Goal: Task Accomplishment & Management: Manage account settings

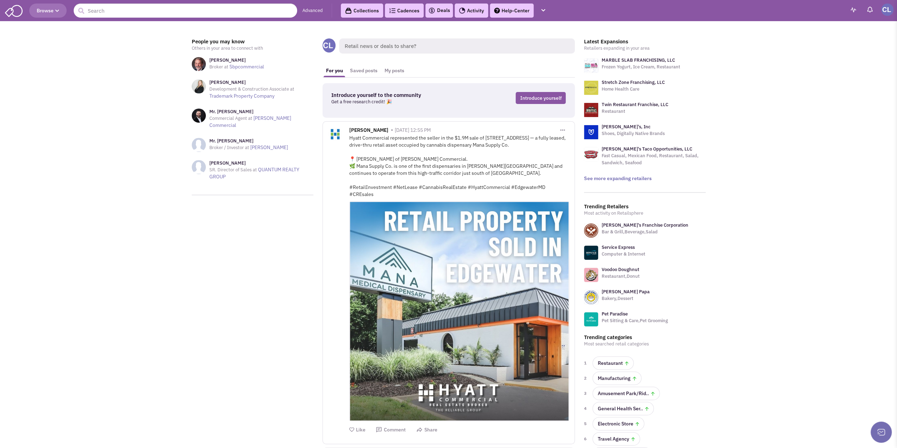
click at [312, 11] on link "Advanced" at bounding box center [312, 10] width 20 height 7
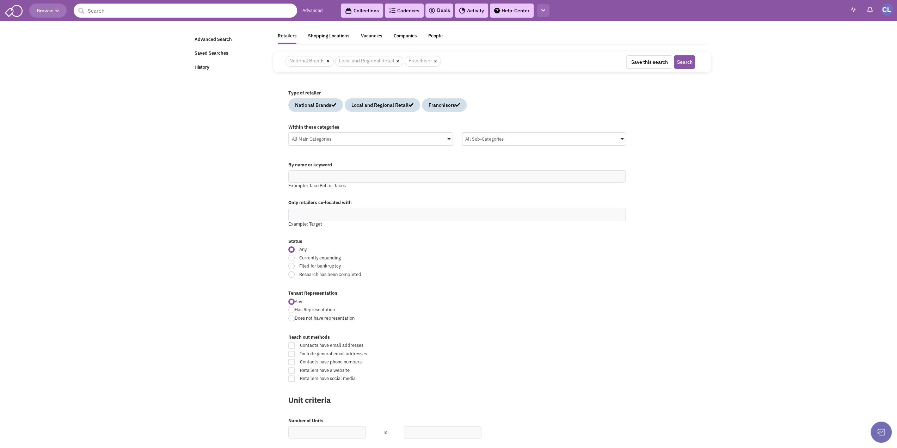
click at [544, 13] on button "button" at bounding box center [543, 10] width 12 height 13
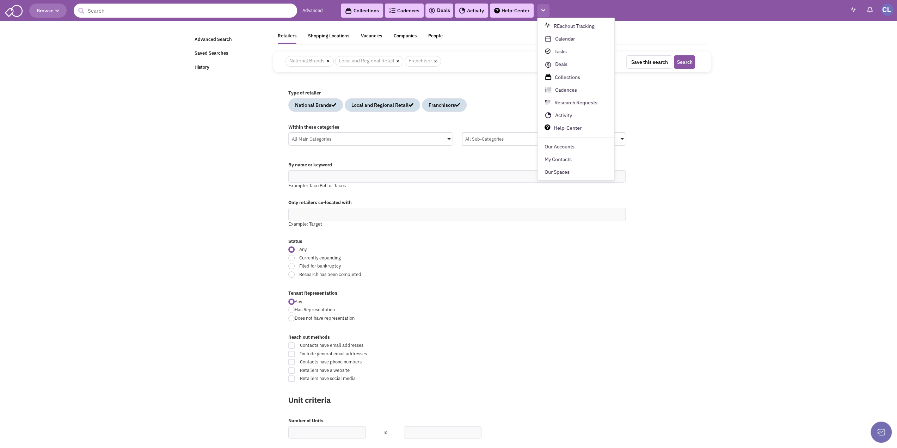
click at [545, 11] on button "button" at bounding box center [543, 10] width 12 height 13
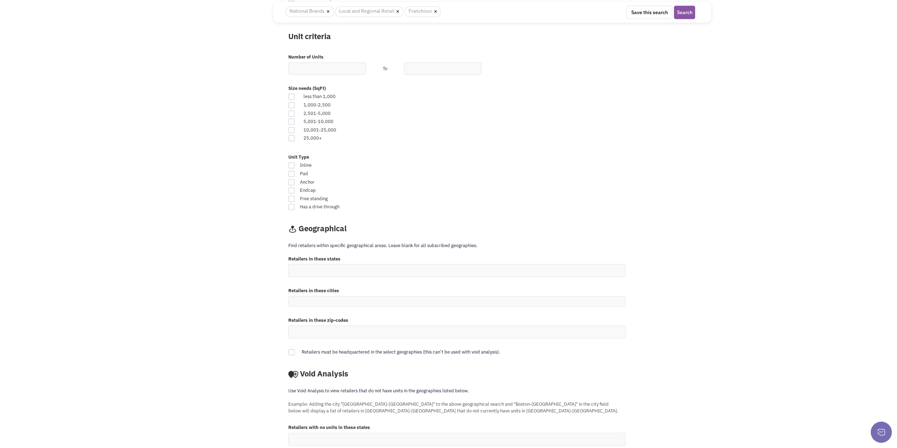
scroll to position [436, 0]
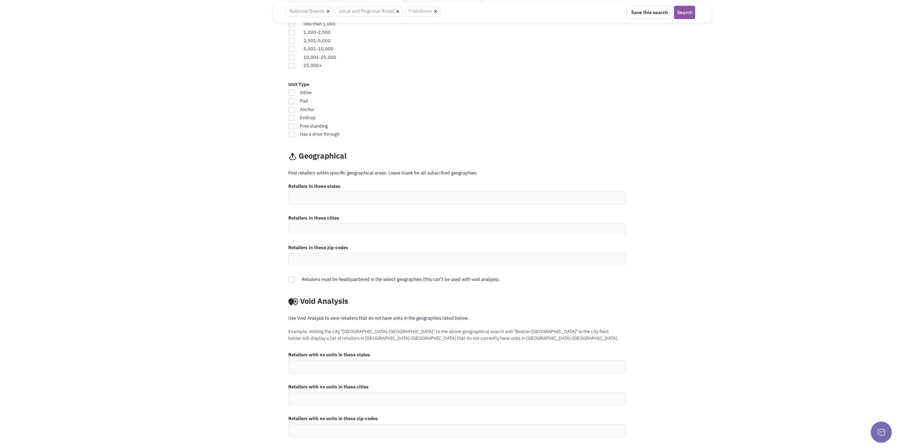
click at [334, 429] on ul at bounding box center [457, 430] width 336 height 12
click at [0, 0] on select at bounding box center [0, 0] width 0 height 0
click at [352, 425] on ul at bounding box center [457, 430] width 336 height 12
click at [0, 0] on select at bounding box center [0, 0] width 0 height 0
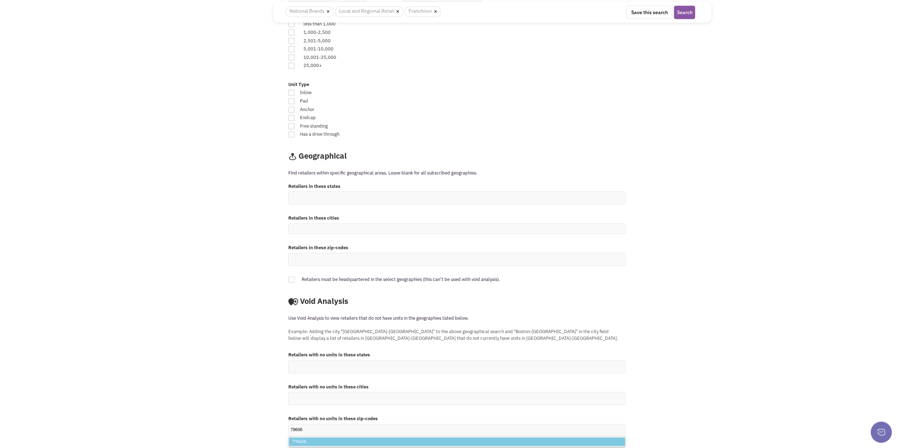
type input "79606"
click at [261, 354] on div "Retailsphere Support Message Send Advanced Search Saved Searches History Retail…" at bounding box center [448, 19] width 528 height 864
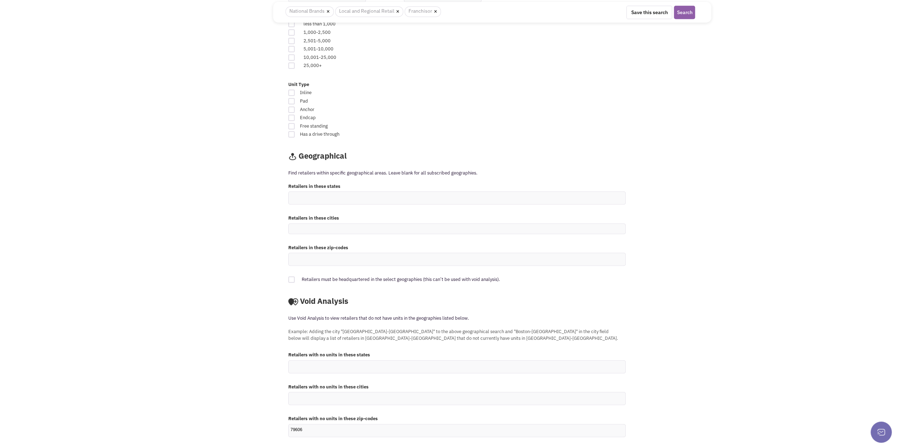
click at [682, 12] on button "Search" at bounding box center [684, 12] width 21 height 13
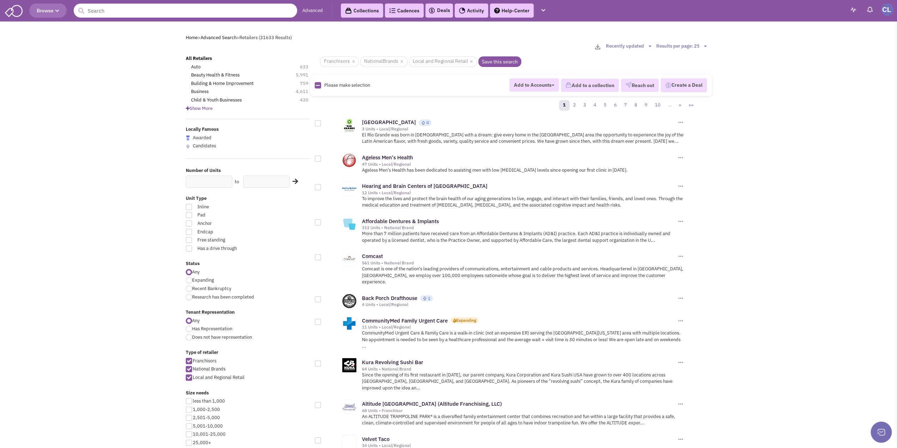
click at [188, 213] on div at bounding box center [189, 215] width 6 height 6
click at [271, 213] on input "Pad" at bounding box center [273, 215] width 5 height 5
checkbox input "true"
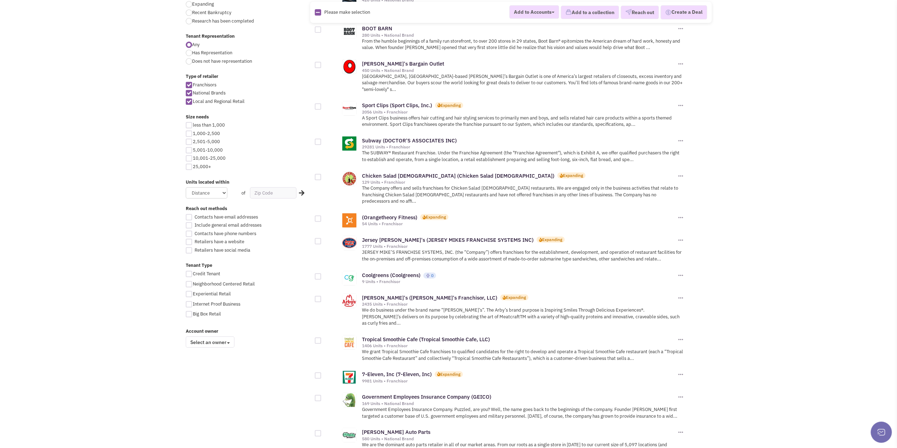
scroll to position [317, 0]
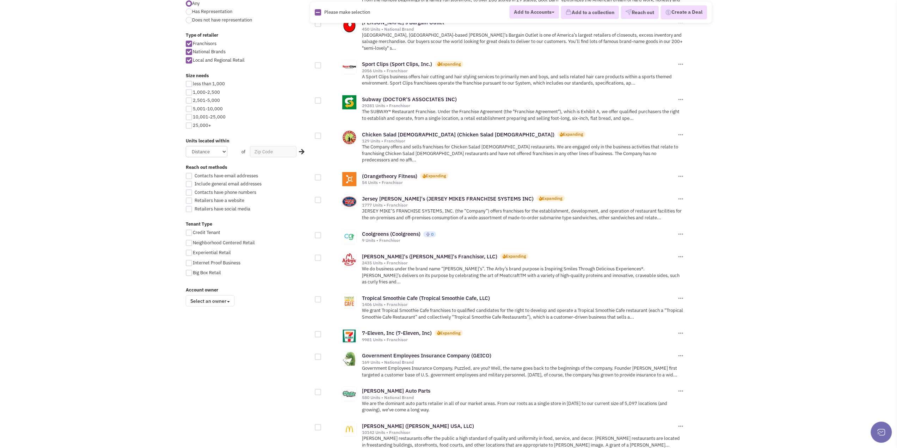
click at [188, 234] on div at bounding box center [189, 232] width 6 height 6
click at [193, 234] on input "Credit Tenant" at bounding box center [195, 233] width 5 height 5
checkbox input "true"
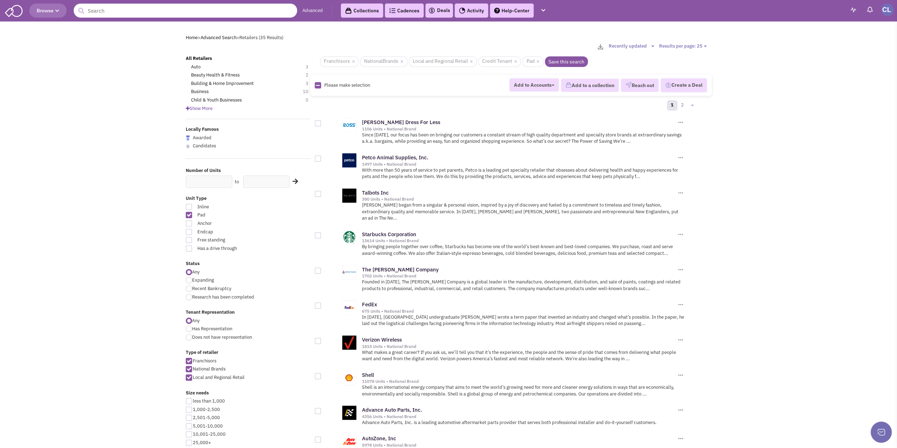
click at [312, 10] on link "Advanced" at bounding box center [312, 10] width 20 height 7
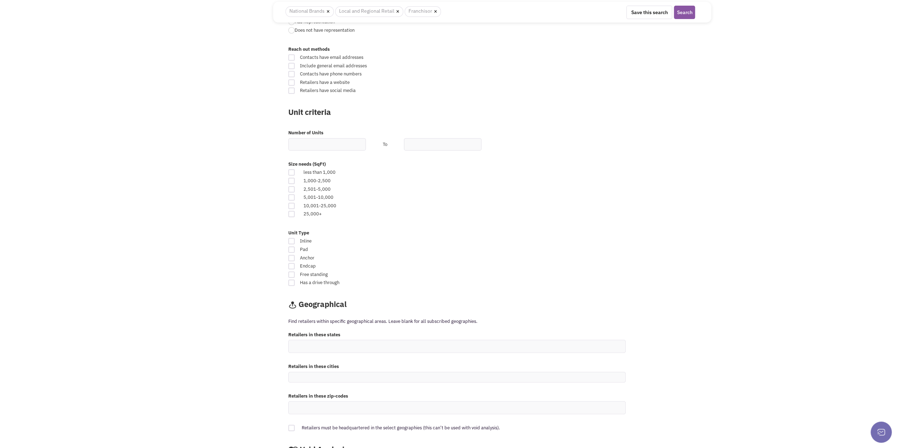
scroll to position [436, 0]
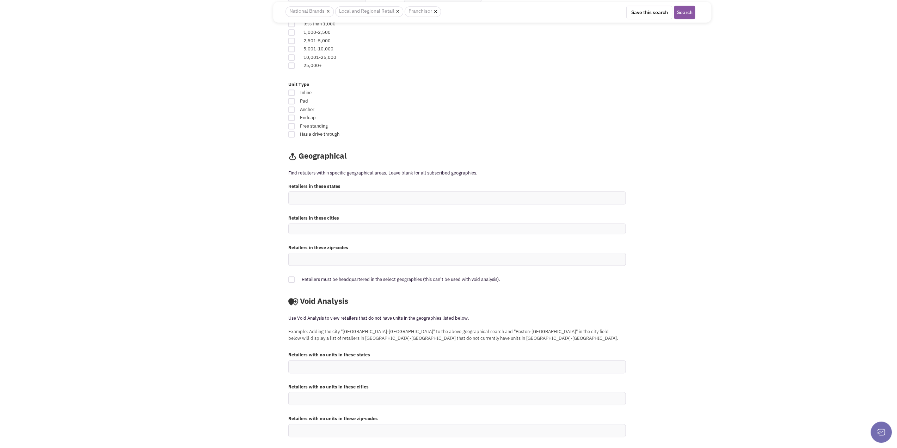
click at [349, 424] on ul at bounding box center [457, 430] width 336 height 12
click at [0, 0] on select at bounding box center [0, 0] width 0 height 0
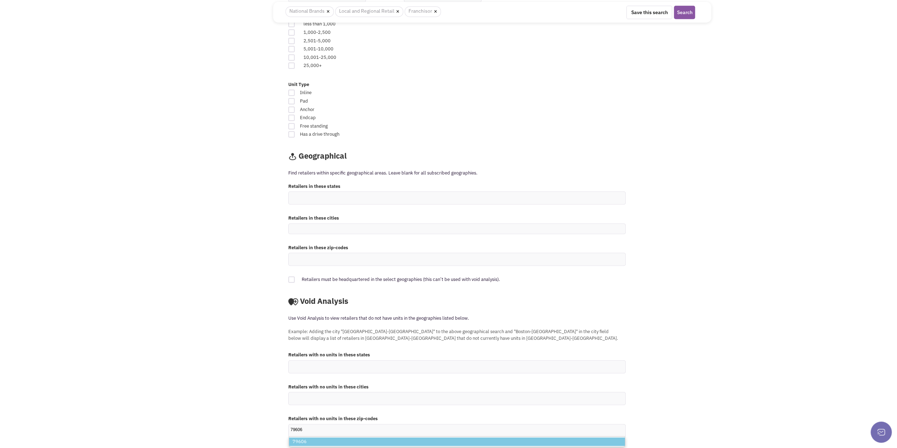
type input "79606"
click at [342, 439] on li "79606" at bounding box center [457, 441] width 336 height 9
click at [0, 0] on select "79606 79606" at bounding box center [0, 0] width 0 height 0
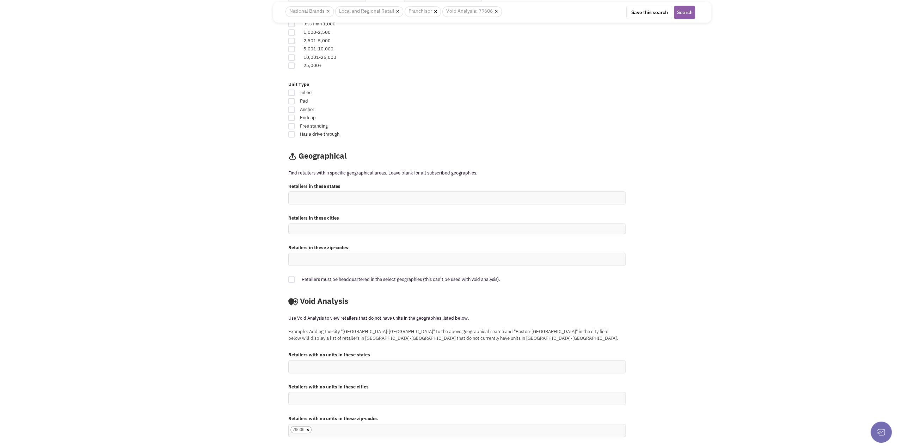
click at [692, 13] on button "Search" at bounding box center [684, 12] width 21 height 13
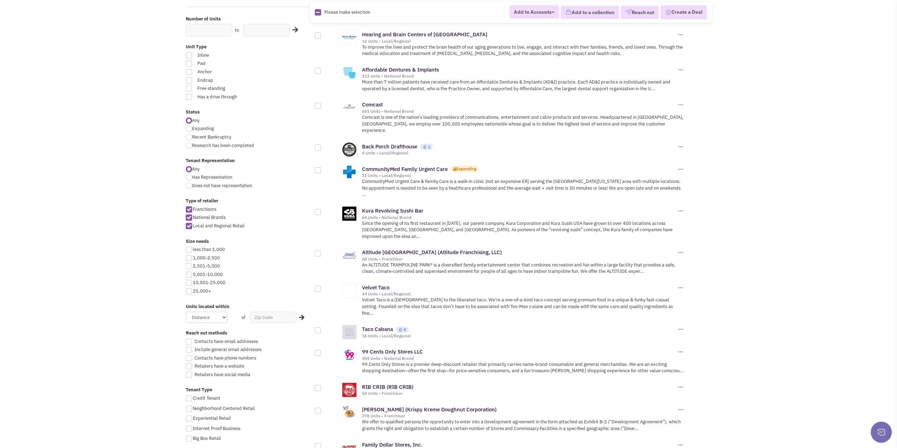
scroll to position [141, 0]
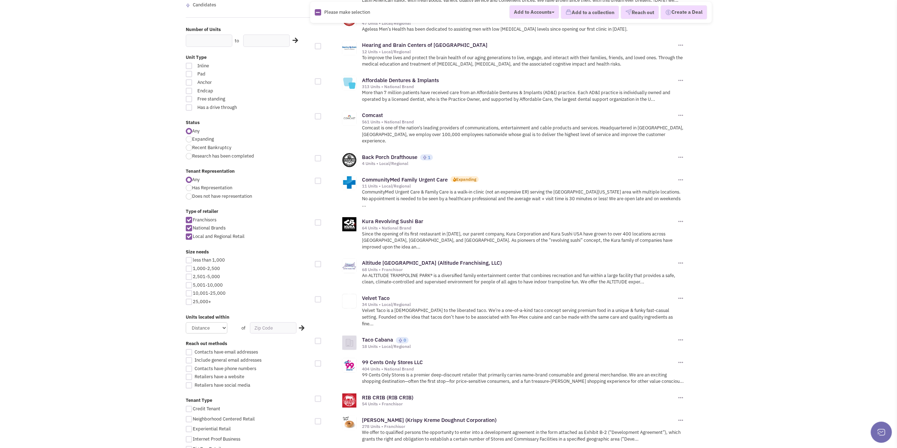
click at [189, 99] on div at bounding box center [189, 99] width 6 height 6
click at [271, 99] on input "Free standing" at bounding box center [273, 99] width 5 height 5
checkbox input "true"
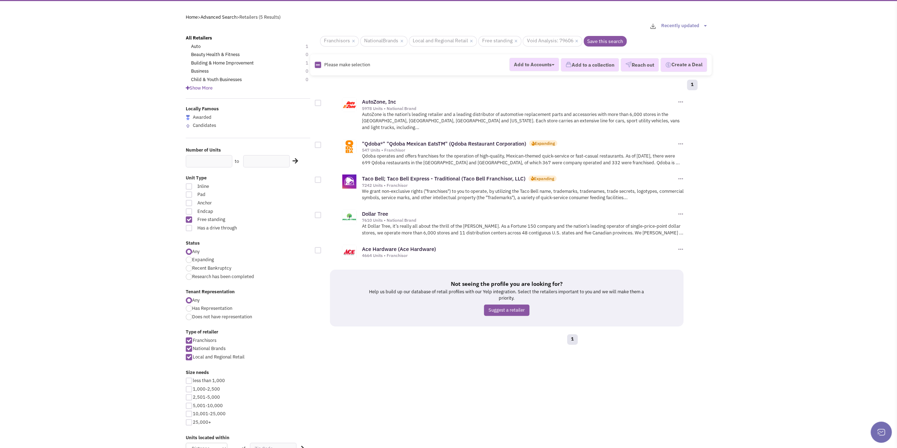
scroll to position [35, 0]
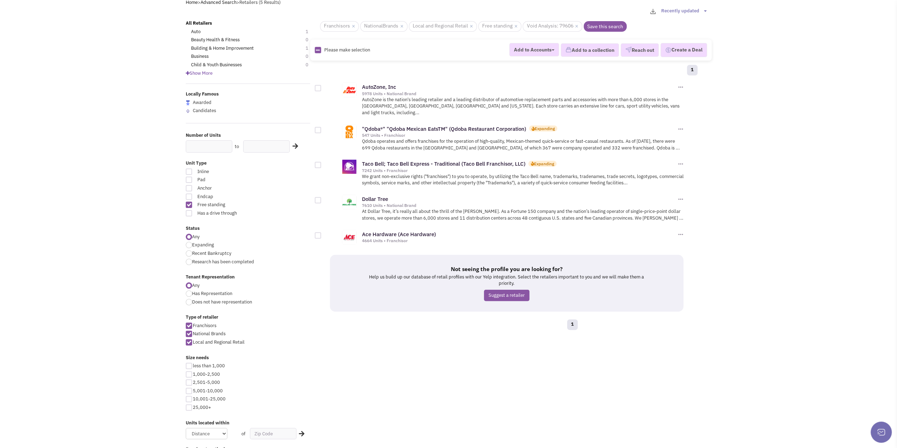
click at [188, 178] on div at bounding box center [189, 179] width 6 height 6
click at [271, 178] on input "Pad" at bounding box center [273, 180] width 5 height 5
checkbox input "true"
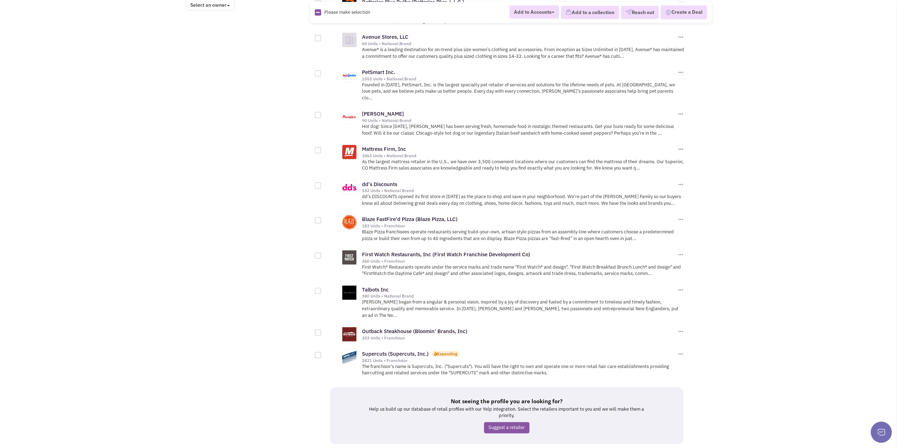
scroll to position [614, 0]
click at [456, 447] on link "2" at bounding box center [454, 456] width 11 height 11
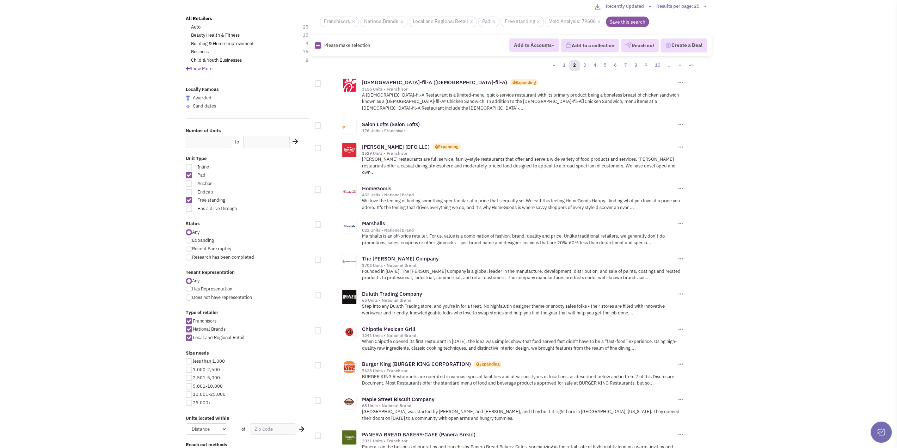
scroll to position [35, 0]
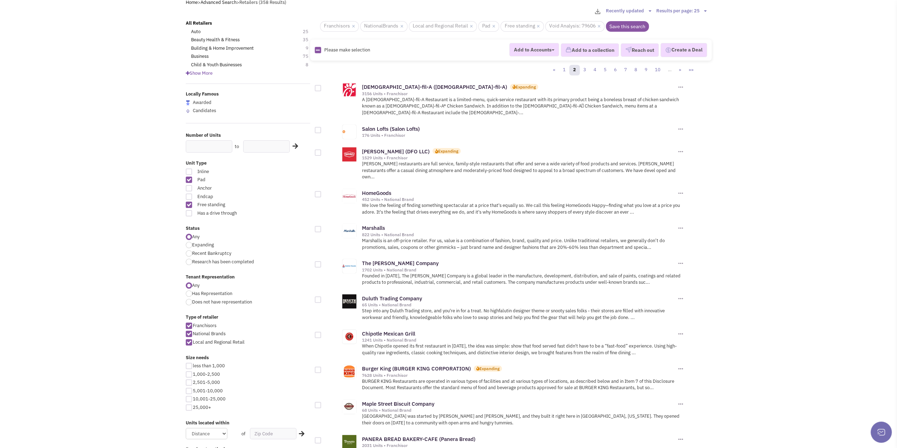
click at [207, 73] on span "Show More" at bounding box center [199, 73] width 27 height 6
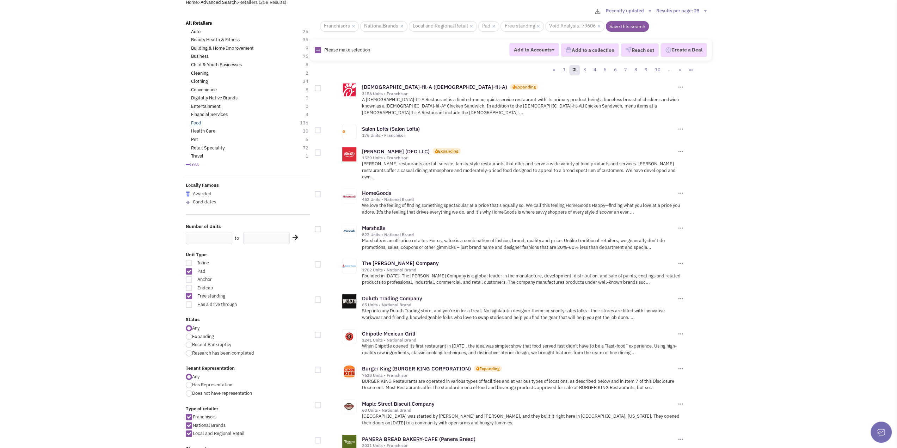
click at [196, 121] on link "Food" at bounding box center [196, 123] width 10 height 7
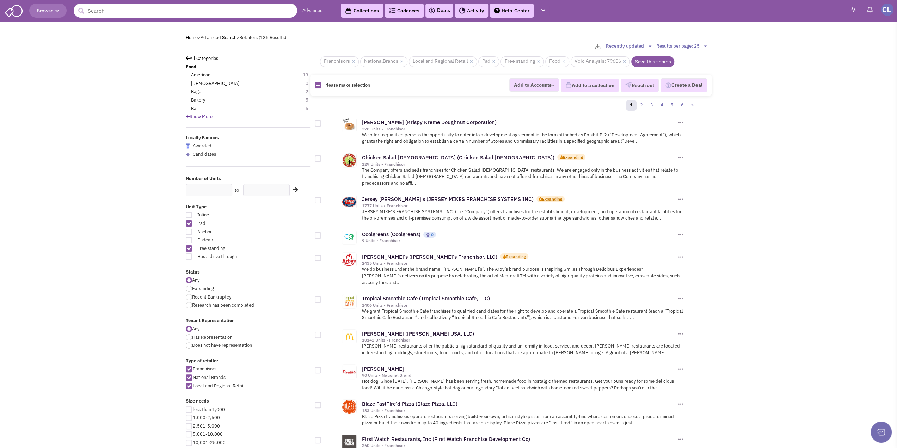
click at [700, 44] on select "Results per page: 25 Results per page: 50 Results per page: 75 Results per page…" at bounding box center [682, 46] width 52 height 7
select select "100"
click at [656, 43] on select "Results per page: 25 Results per page: 50 Results per page: 75 Results per page…" at bounding box center [682, 46] width 52 height 7
click at [652, 62] on link "Save this search" at bounding box center [652, 61] width 43 height 11
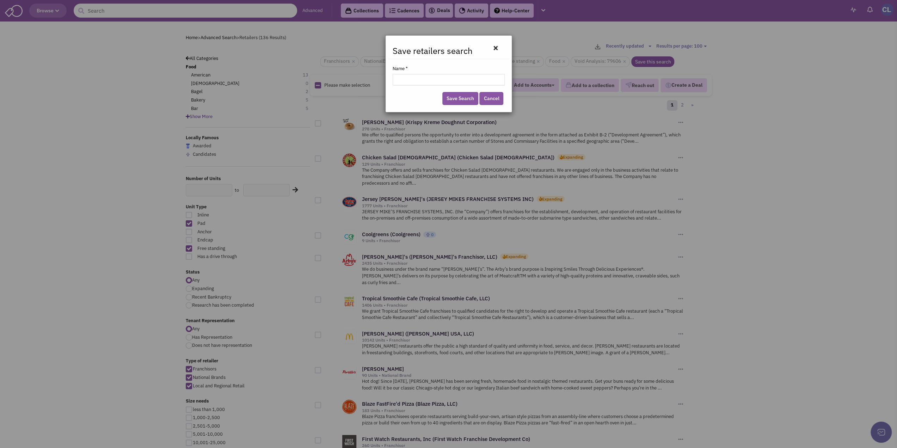
click at [481, 75] on input "Name *" at bounding box center [448, 79] width 112 height 11
click at [398, 83] on input "Shops at Abilene - Food List" at bounding box center [448, 79] width 112 height 11
click at [430, 77] on input "Shops at Abilene - Food List" at bounding box center [448, 79] width 112 height 11
type input "Shops at Abilene - Void - Food List"
click at [468, 97] on link "Save Search" at bounding box center [460, 98] width 36 height 13
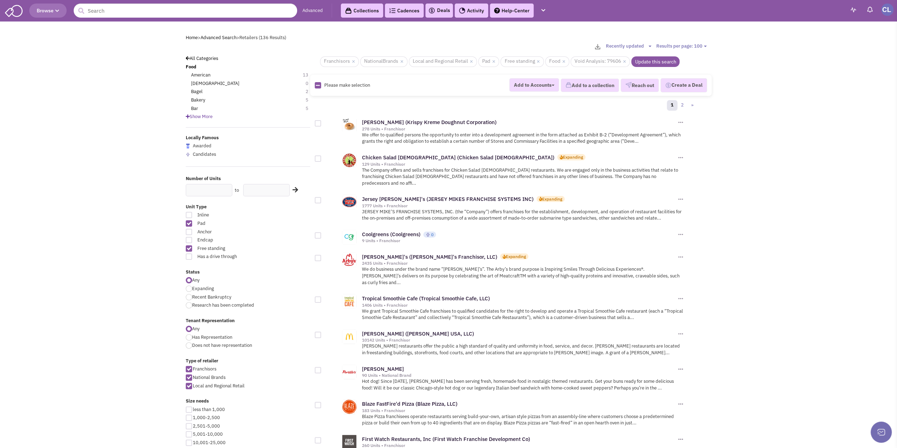
click at [886, 14] on img at bounding box center [887, 10] width 12 height 12
click at [849, 31] on ul "My Account You can send 100 emails per day 0 sent today Settings Connected apps…" at bounding box center [853, 69] width 77 height 103
click at [835, 68] on link "Settings" at bounding box center [854, 68] width 77 height 13
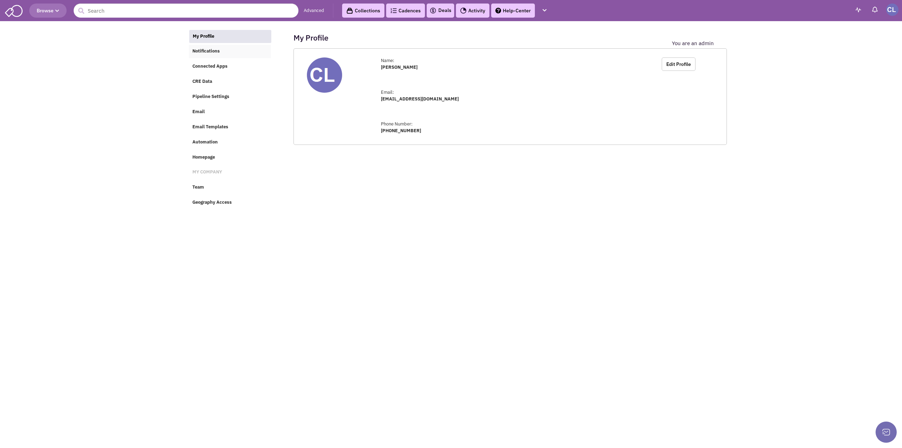
click at [202, 54] on span "Notifications" at bounding box center [205, 51] width 27 height 6
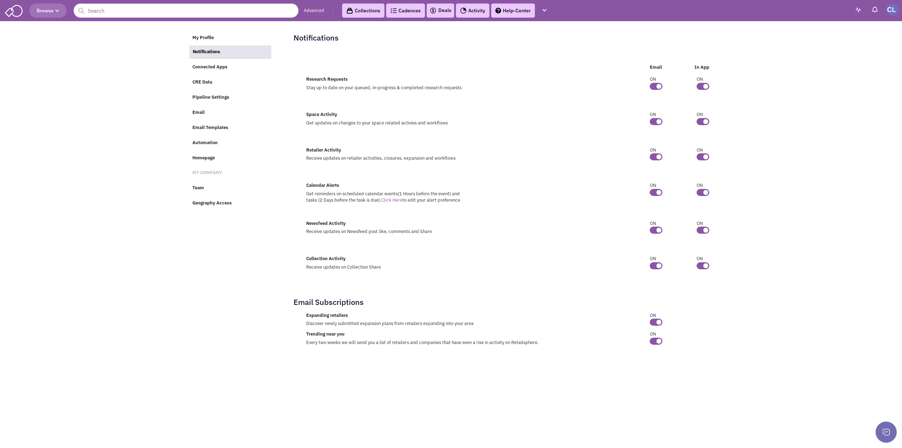
click at [860, 8] on img at bounding box center [858, 9] width 6 height 5
click at [878, 9] on img at bounding box center [874, 9] width 7 height 7
click at [876, 10] on img at bounding box center [874, 9] width 7 height 7
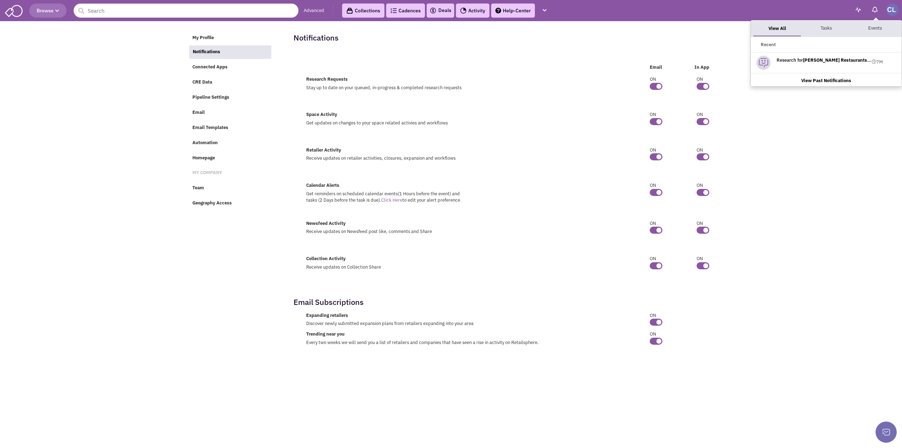
click at [896, 8] on img at bounding box center [892, 10] width 12 height 12
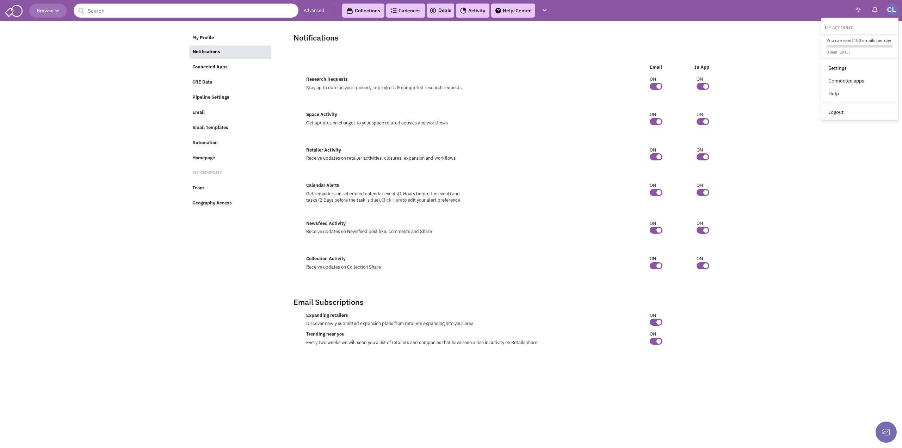
drag, startPoint x: 852, startPoint y: 28, endPoint x: 848, endPoint y: 28, distance: 3.5
click at [852, 29] on h6 "My Account" at bounding box center [859, 26] width 77 height 7
click at [11, 12] on img at bounding box center [14, 10] width 18 height 13
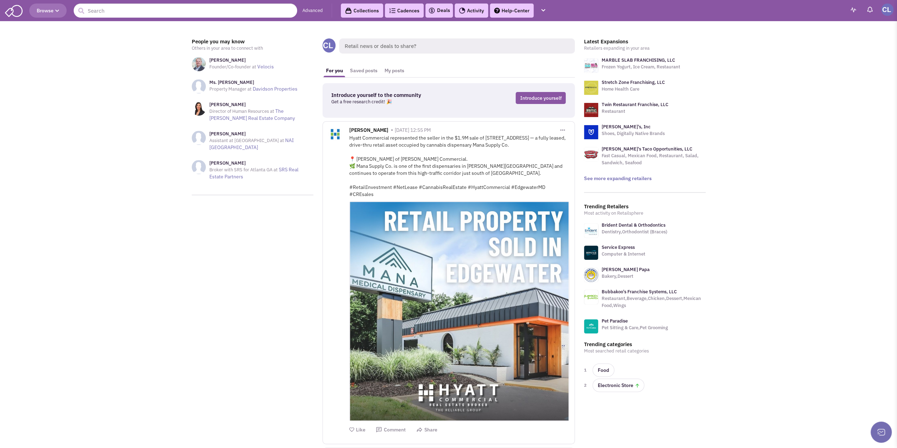
click at [887, 8] on img at bounding box center [887, 10] width 12 height 12
click at [845, 24] on h6 "My Account" at bounding box center [854, 23] width 77 height 7
click at [824, 18] on header "Browse Advanced Collections Cadences 0 Deals Activity Help-Center Calendar" at bounding box center [448, 10] width 897 height 21
click at [825, 16] on header "Browse Advanced Collections Cadences 0 Deals Activity Help-Center Calendar" at bounding box center [448, 10] width 897 height 21
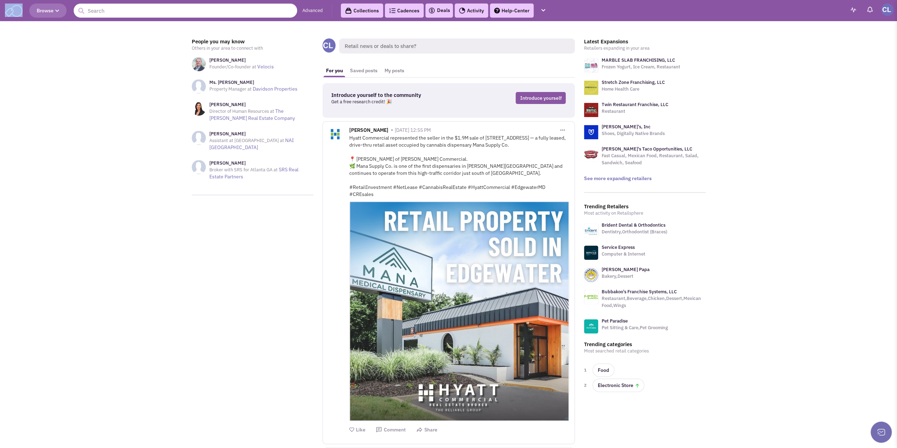
click at [825, 16] on header "Browse Advanced Collections Cadences 0 Deals Activity Help-Center Calendar" at bounding box center [448, 10] width 897 height 21
click at [888, 11] on img at bounding box center [887, 10] width 12 height 12
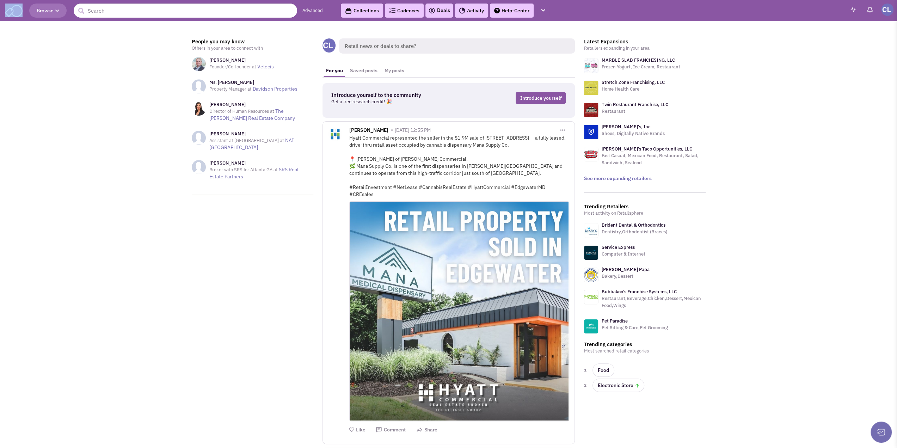
click at [888, 11] on img at bounding box center [887, 10] width 12 height 12
click at [828, 86] on link "Help" at bounding box center [854, 87] width 77 height 13
click at [50, 13] on span "Browse" at bounding box center [48, 10] width 23 height 6
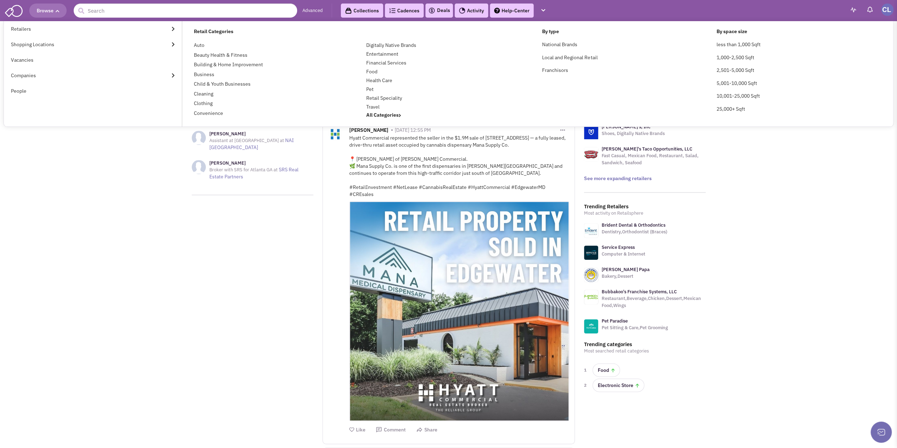
click at [879, 9] on div "My Account You can send 100 emails per day 0 sent today Settings Connected apps" at bounding box center [870, 10] width 45 height 12
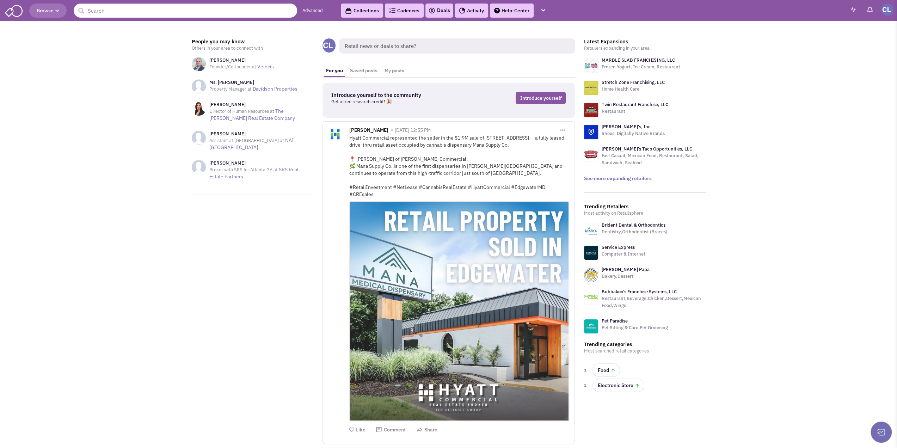
click at [888, 8] on img at bounding box center [887, 10] width 12 height 12
click at [868, 38] on span "You can send 100 emails per day 0 sent today" at bounding box center [854, 41] width 77 height 18
click at [890, 9] on img at bounding box center [887, 10] width 12 height 12
click at [837, 62] on link "Settings" at bounding box center [854, 62] width 77 height 13
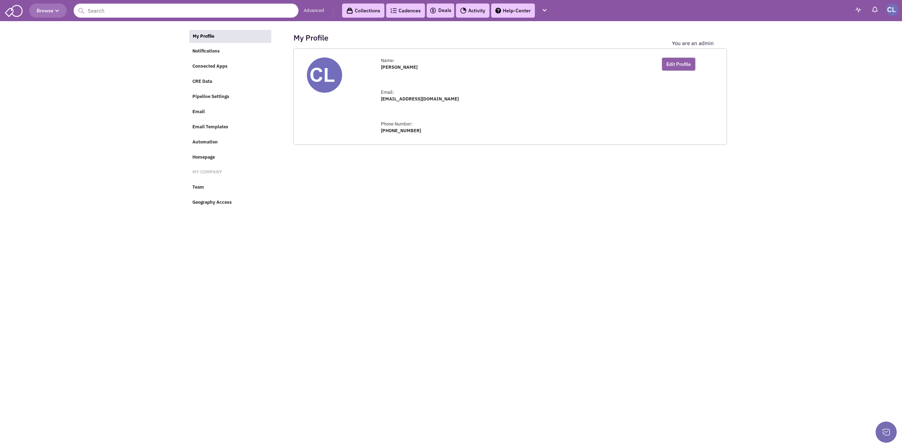
click at [673, 68] on button "Edit Profile" at bounding box center [679, 63] width 34 height 13
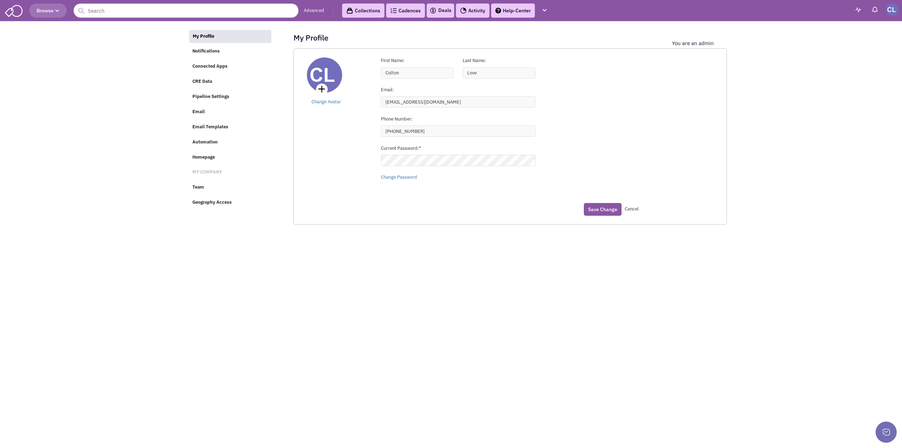
click at [666, 103] on div "Change Avatar First Name: Colton Last Name: Love Email: Phone Number: Cancel" at bounding box center [509, 136] width 433 height 176
click at [201, 50] on span "Notifications" at bounding box center [205, 51] width 27 height 6
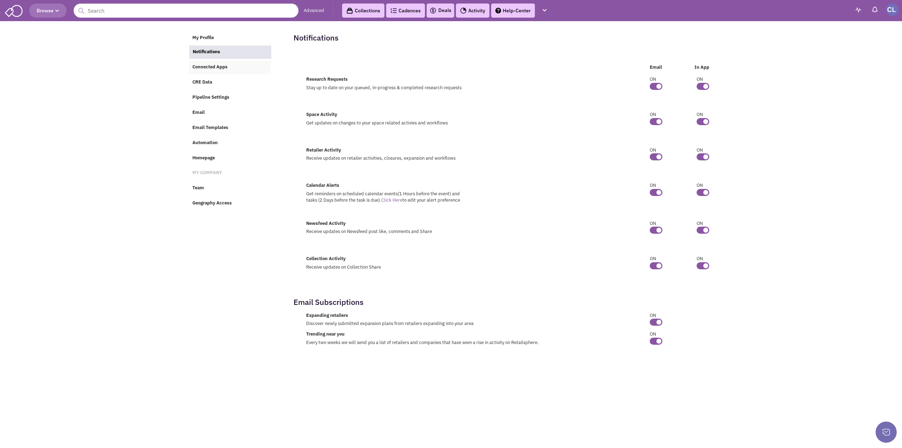
click at [204, 66] on span "Connected Apps" at bounding box center [209, 67] width 35 height 6
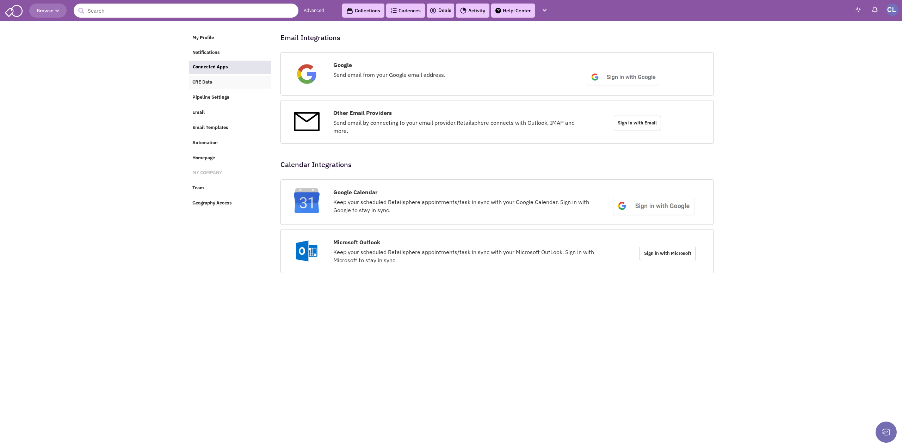
click at [202, 85] on span "CRE Data" at bounding box center [202, 82] width 20 height 6
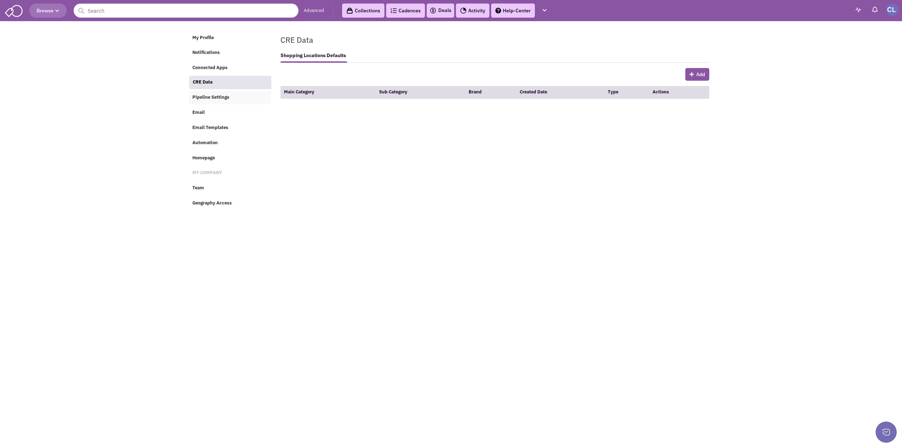
click at [207, 99] on span "Pipeline Settings" at bounding box center [210, 97] width 37 height 6
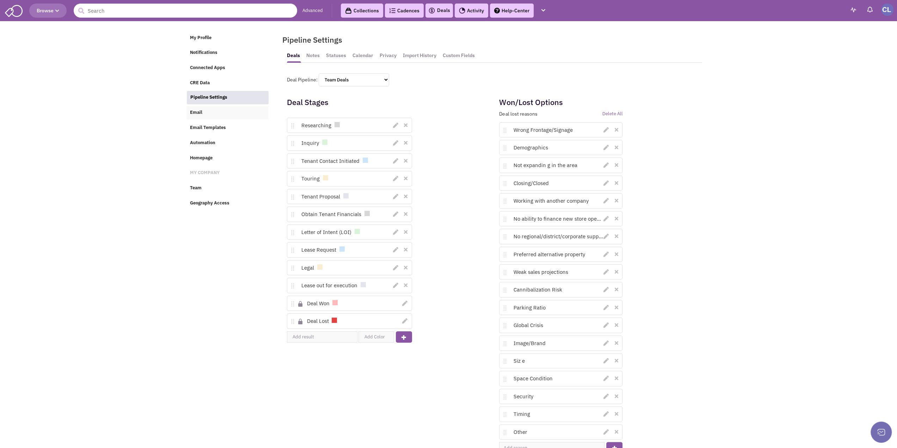
click at [205, 115] on link "Email" at bounding box center [227, 112] width 82 height 13
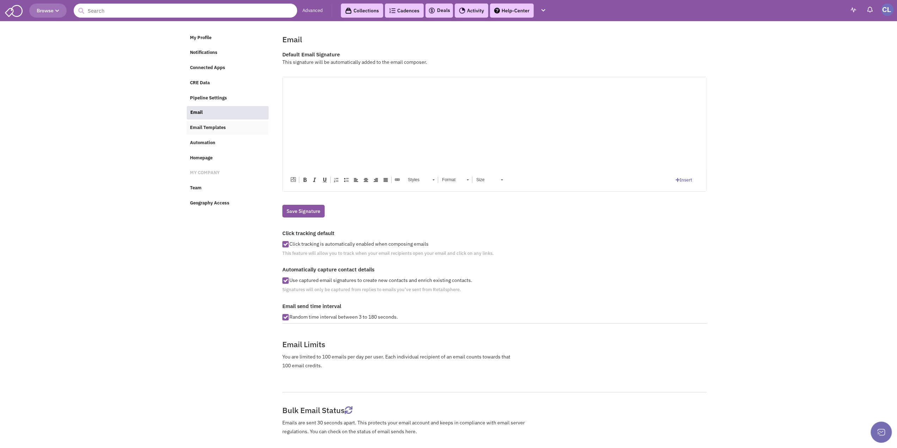
click at [198, 130] on span "Email Templates" at bounding box center [208, 127] width 36 height 6
click at [201, 145] on span "Automation" at bounding box center [202, 142] width 25 height 6
click at [204, 161] on span "Homepage" at bounding box center [201, 158] width 23 height 6
click at [198, 161] on span "Homepage" at bounding box center [201, 158] width 23 height 6
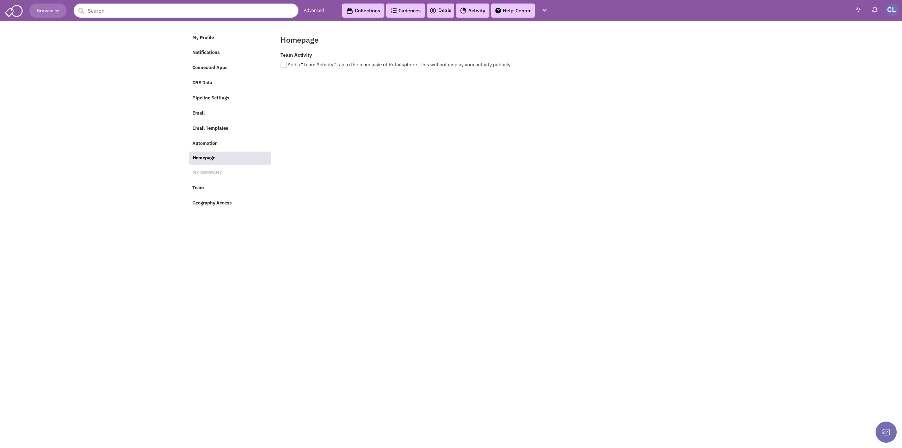
drag, startPoint x: 165, startPoint y: 149, endPoint x: 176, endPoint y: 165, distance: 19.1
click at [165, 149] on body "Browse Advanced Collections Cadences 0 Deals Activity Help-Center Calendar" at bounding box center [451, 215] width 902 height 430
click at [197, 188] on span "Team" at bounding box center [198, 188] width 12 height 6
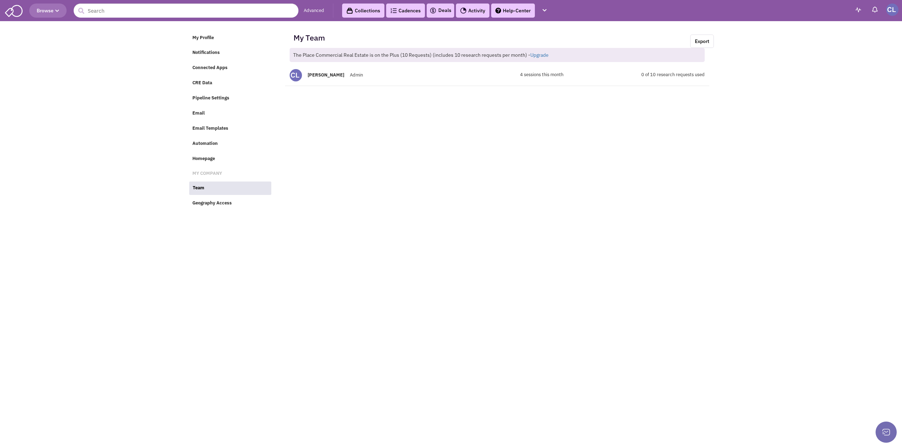
click at [539, 75] on span "4 sessions this month" at bounding box center [541, 75] width 43 height 7
drag, startPoint x: 612, startPoint y: 67, endPoint x: 626, endPoint y: 67, distance: 14.4
click at [612, 67] on div "Colton Love Admin 4 sessions this month 0 of 10 research requests used" at bounding box center [497, 67] width 424 height 38
click at [672, 72] on span "0 of 10 research requests used" at bounding box center [672, 75] width 63 height 7
click at [500, 69] on div "Colton Love Admin 4 sessions this month 0 of 10 research requests used" at bounding box center [497, 67] width 424 height 38
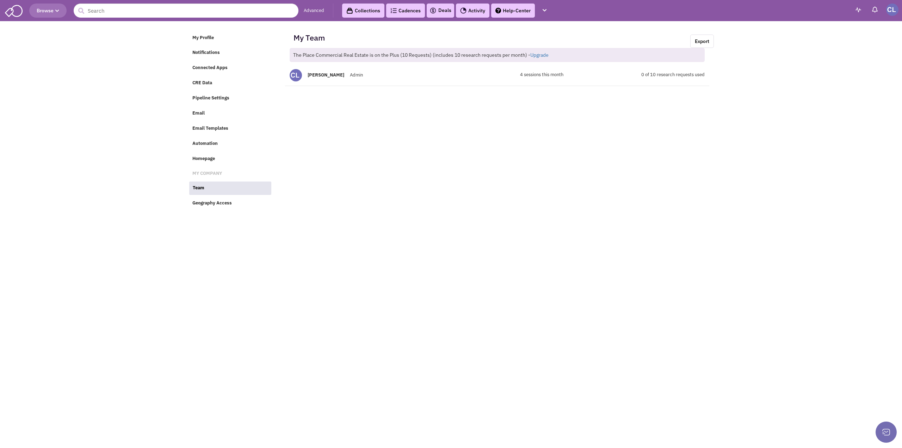
click at [413, 70] on div "Colton Love Admin" at bounding box center [373, 75] width 177 height 12
click at [340, 68] on div "Colton Love Admin 4 sessions this month 0 of 10 research requests used" at bounding box center [497, 67] width 424 height 38
click at [321, 68] on div "Colton Love Admin 4 sessions this month 0 of 10 research requests used" at bounding box center [497, 67] width 424 height 38
click at [237, 204] on link "Geography Access" at bounding box center [230, 203] width 82 height 13
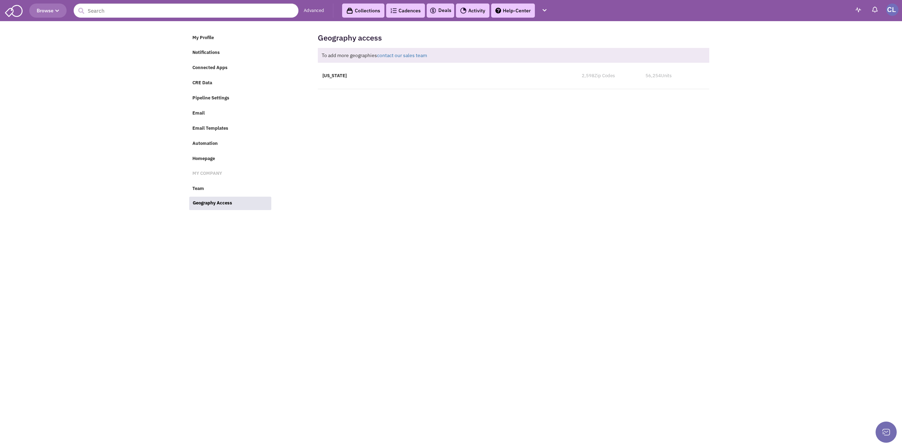
click at [507, 7] on link "Help-Center" at bounding box center [513, 11] width 44 height 14
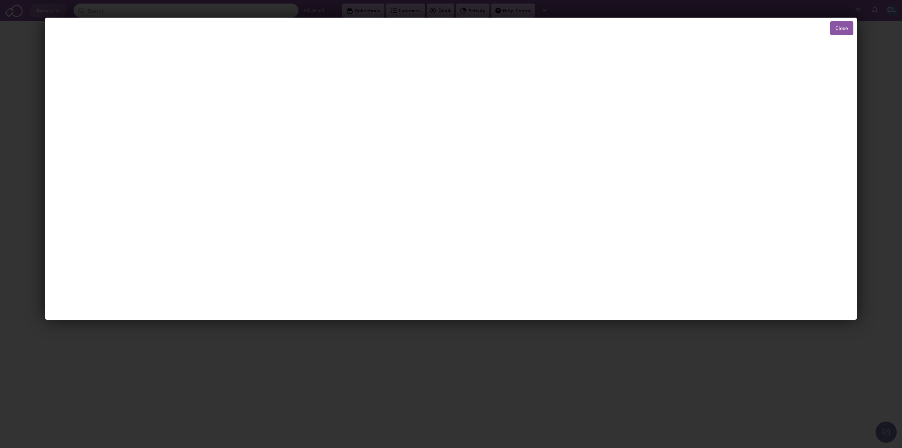
click at [846, 27] on button "Close" at bounding box center [841, 28] width 23 height 14
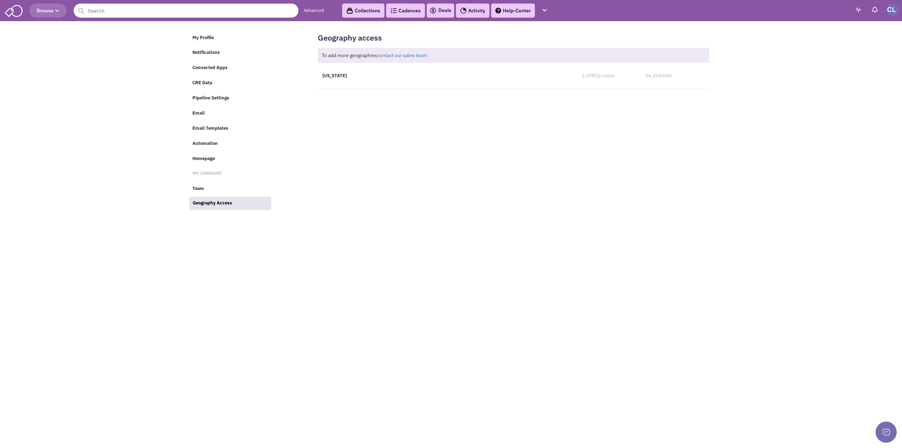
click at [521, 5] on link "Help-Center" at bounding box center [513, 11] width 44 height 14
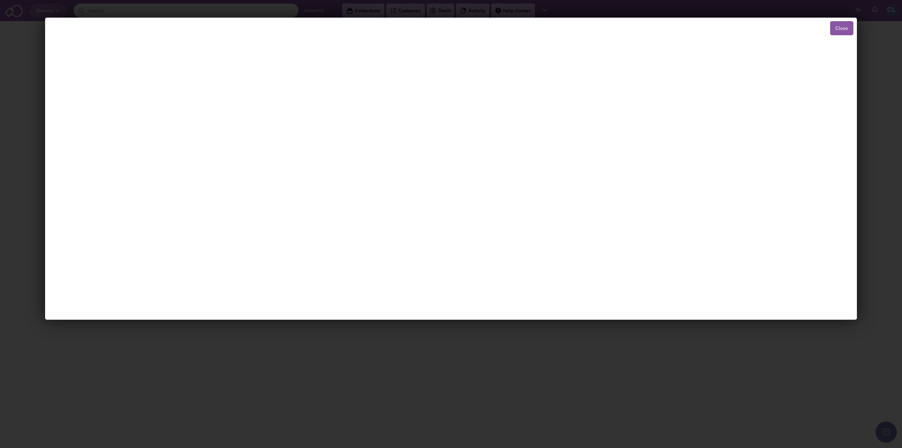
click at [843, 27] on button "Close" at bounding box center [841, 28] width 23 height 14
